Goal: Information Seeking & Learning: Learn about a topic

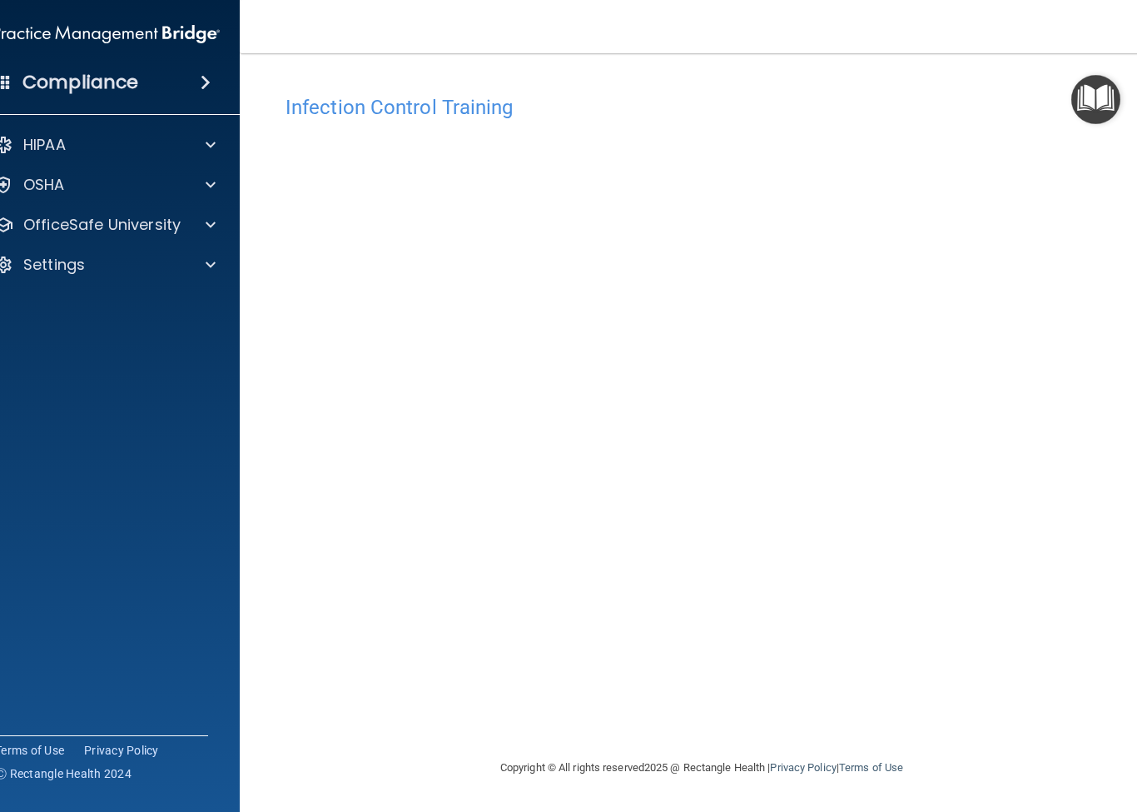
click at [0, 0] on html "Compliance HIPAA Documents and Policies Report an Incident Business Associates …" at bounding box center [568, 406] width 1137 height 812
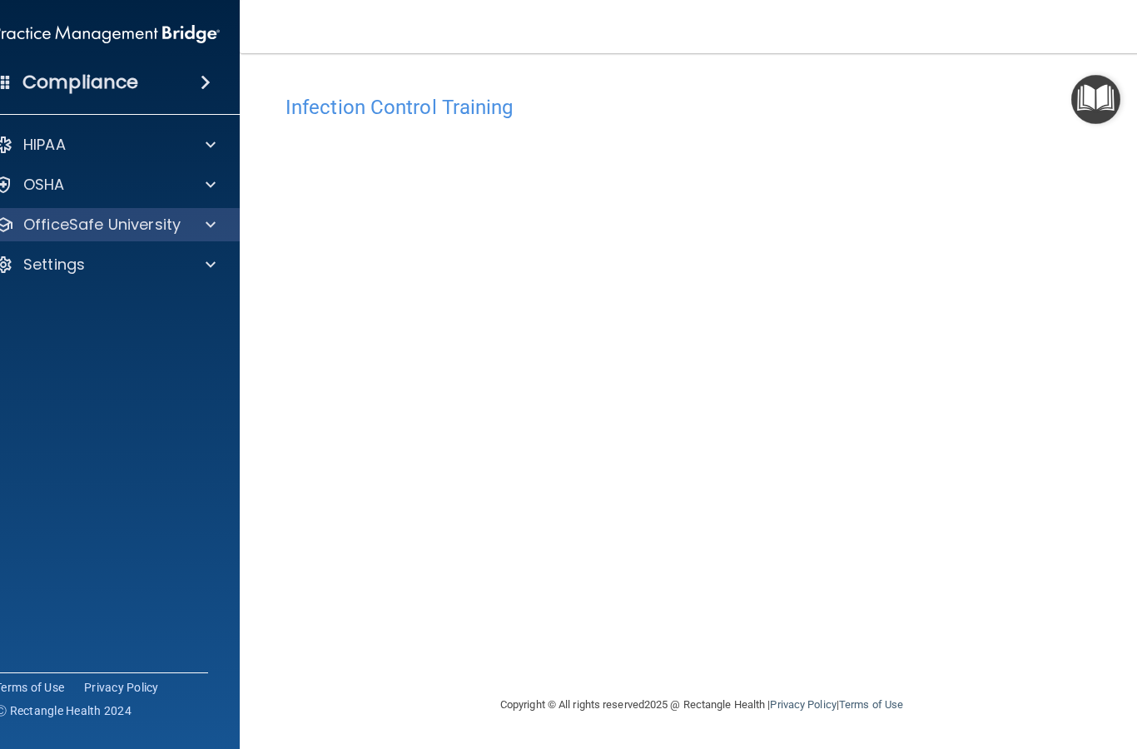
click at [64, 232] on p "OfficeSafe University" at bounding box center [101, 225] width 157 height 20
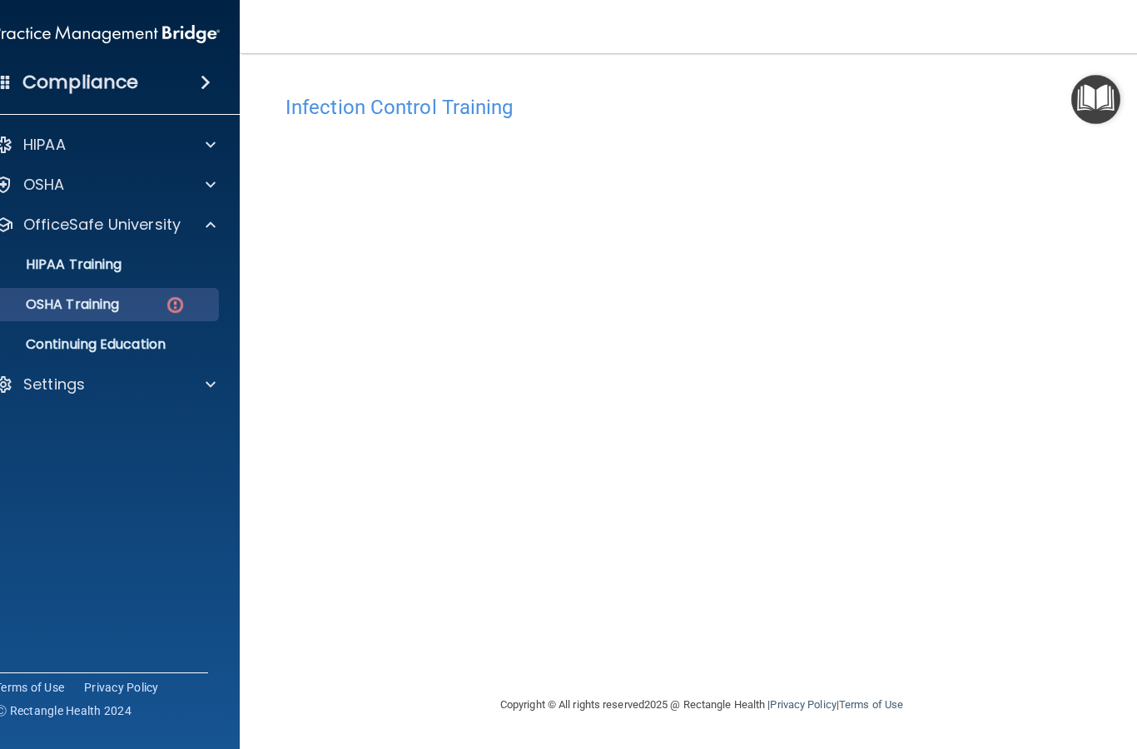
click at [82, 298] on p "OSHA Training" at bounding box center [51, 304] width 135 height 17
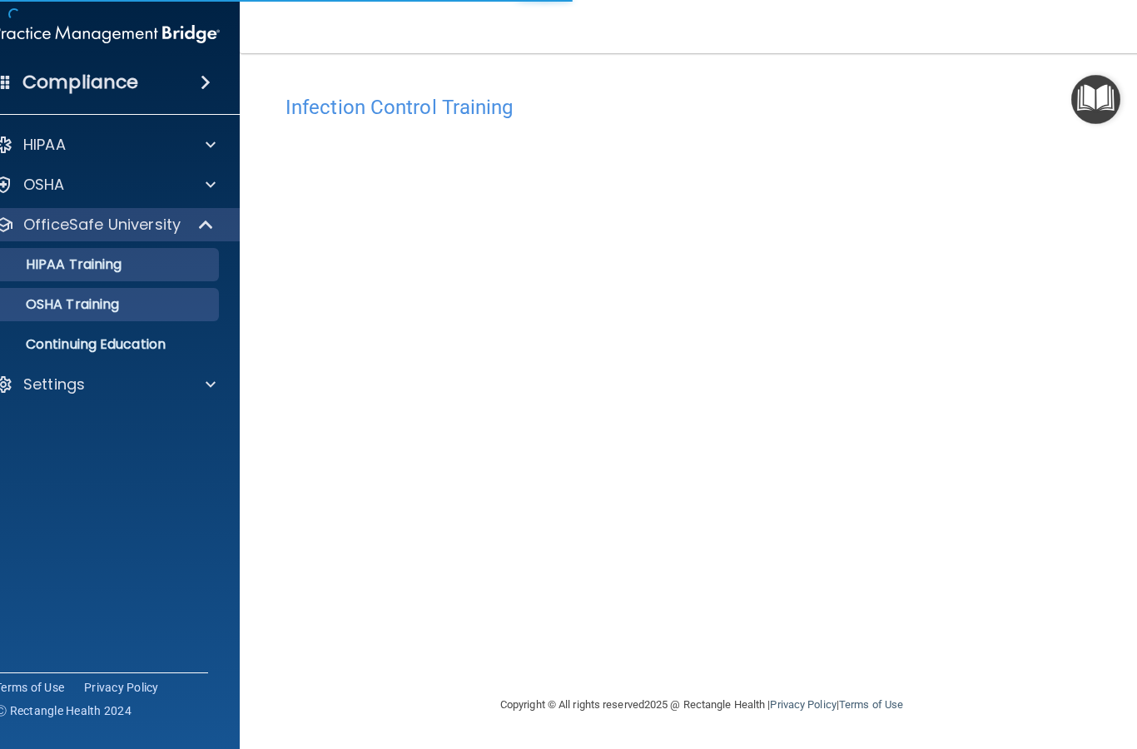
click at [92, 266] on p "HIPAA Training" at bounding box center [52, 264] width 137 height 17
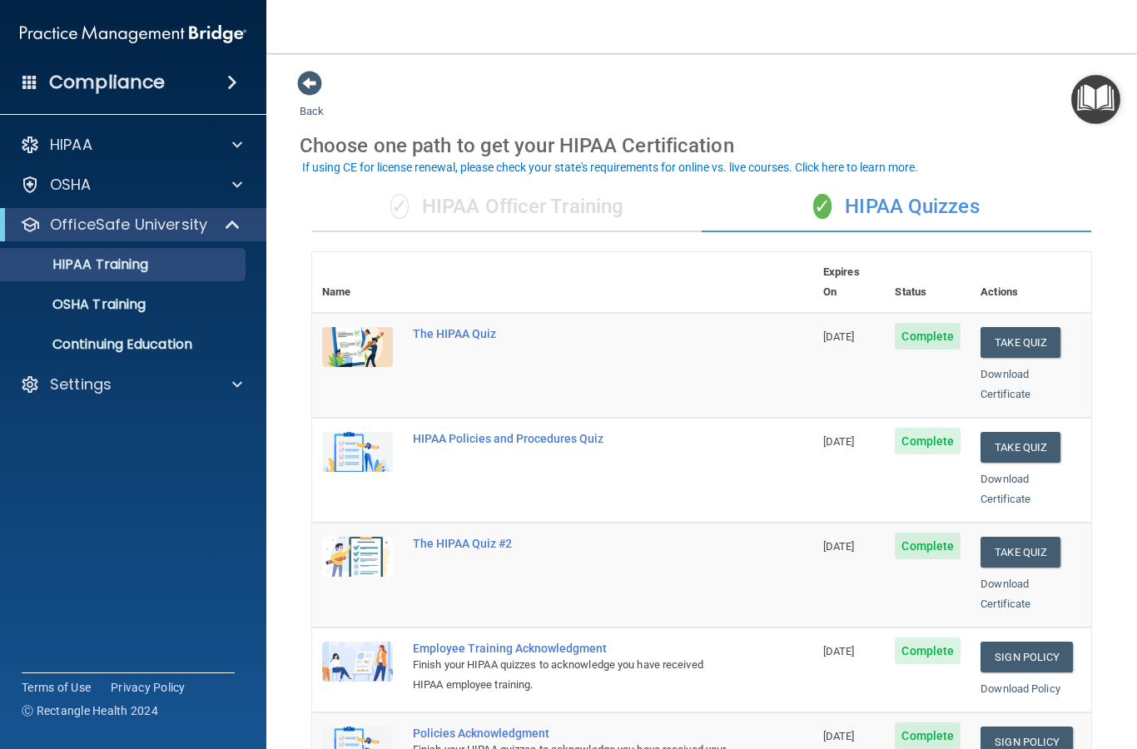
click at [431, 194] on div "✓ HIPAA Officer Training" at bounding box center [507, 207] width 390 height 50
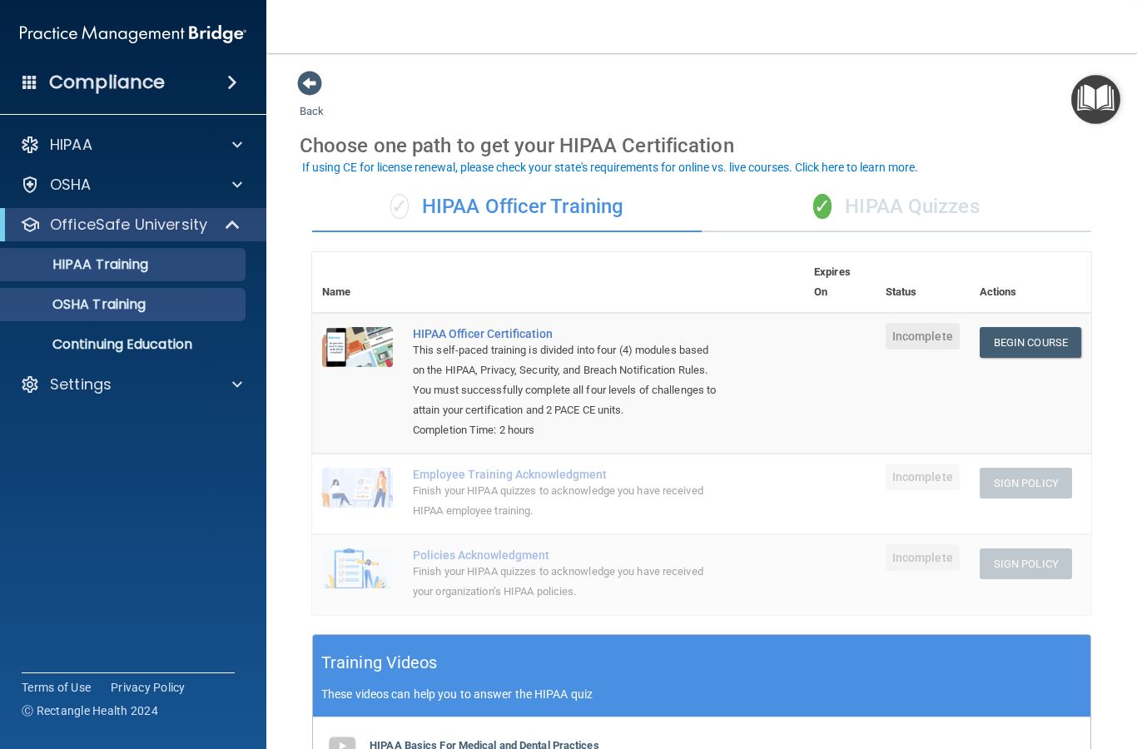
click at [102, 316] on link "OSHA Training" at bounding box center [114, 304] width 262 height 33
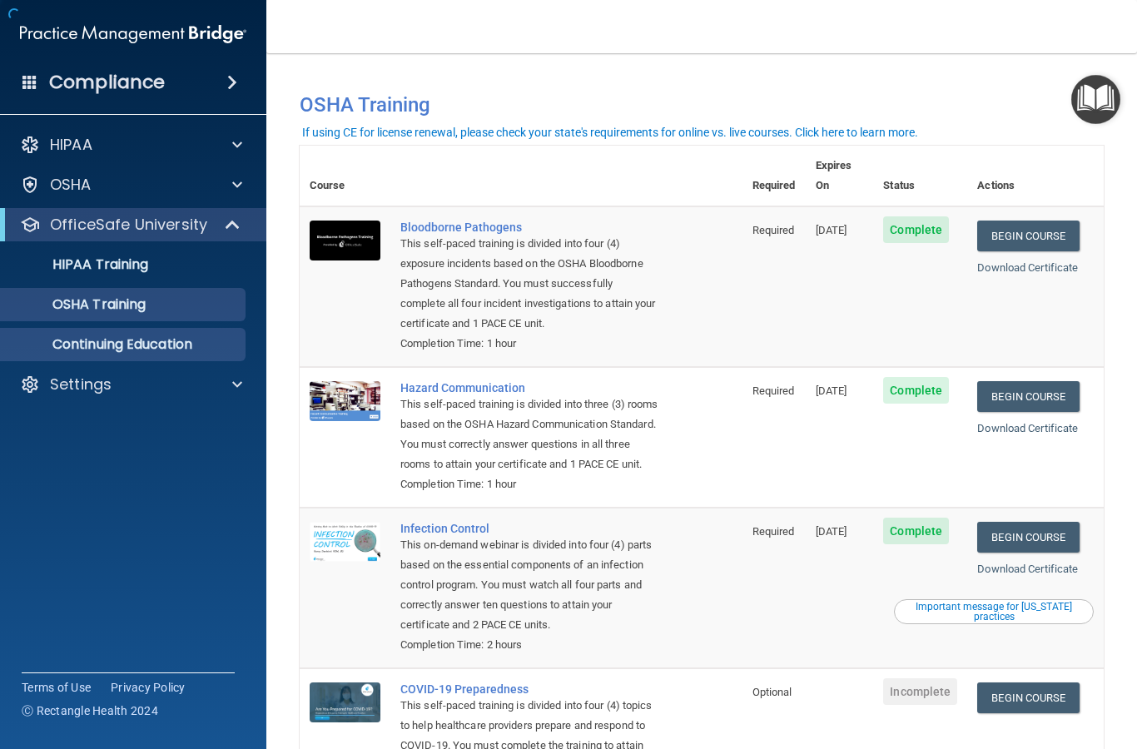
click at [137, 337] on p "Continuing Education" at bounding box center [124, 344] width 227 height 17
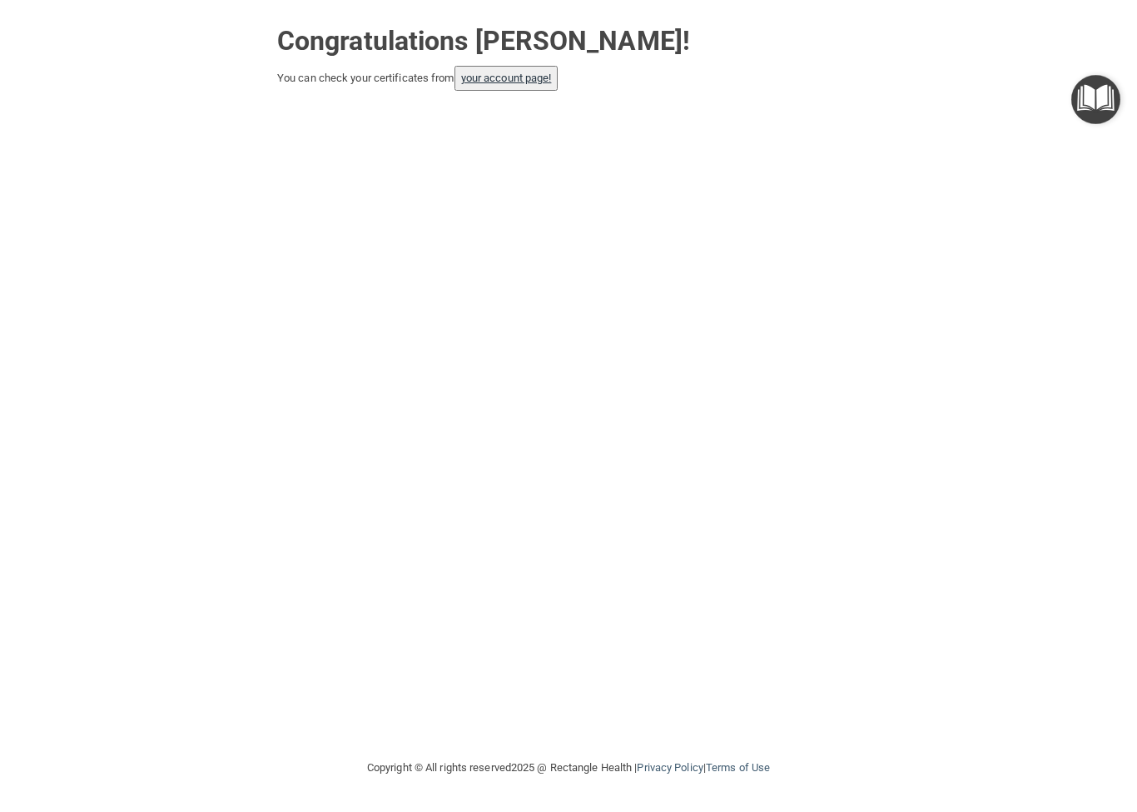
click at [513, 82] on link "your account page!" at bounding box center [506, 78] width 91 height 12
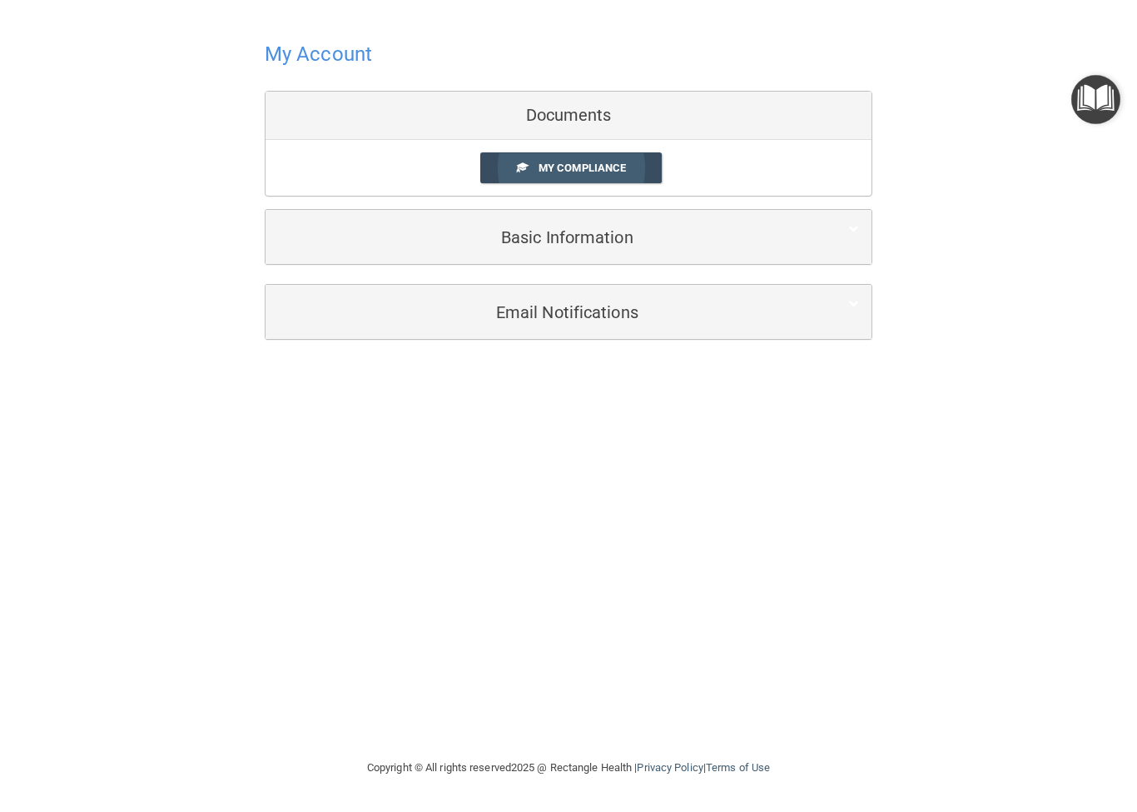
click at [544, 166] on span "My Compliance" at bounding box center [582, 167] width 87 height 12
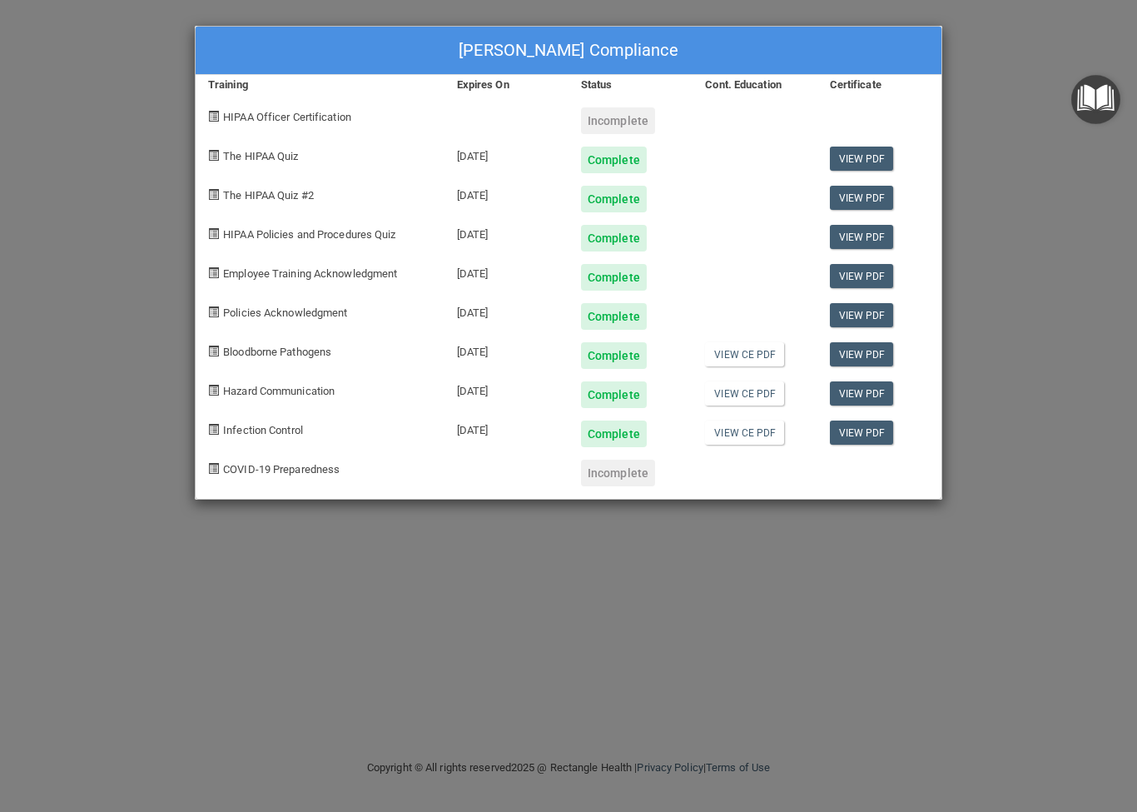
click at [261, 124] on div "HIPAA Officer Certification" at bounding box center [320, 114] width 249 height 39
click at [1008, 162] on div "Gaines Hammond's Compliance Training Expires On Status Cont. Education Certific…" at bounding box center [568, 406] width 1137 height 812
